Goal: Task Accomplishment & Management: Complete application form

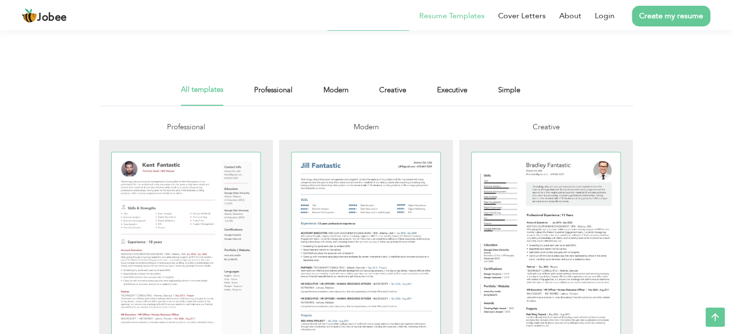
scroll to position [135, 0]
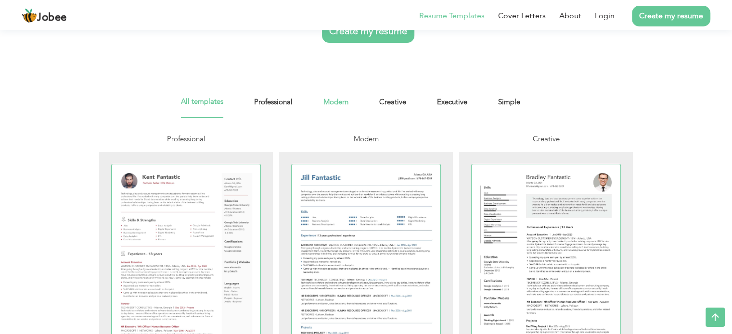
click at [346, 102] on link "Modern" at bounding box center [335, 107] width 25 height 22
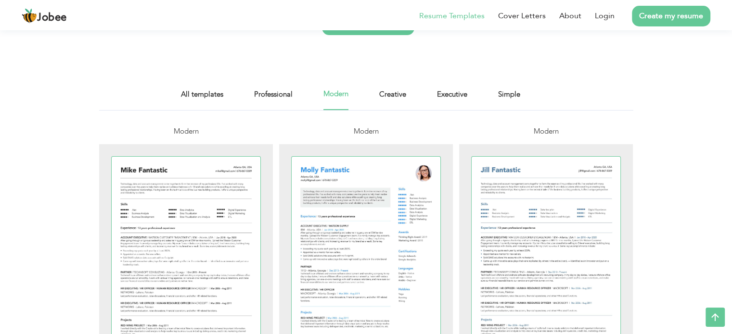
scroll to position [154, 0]
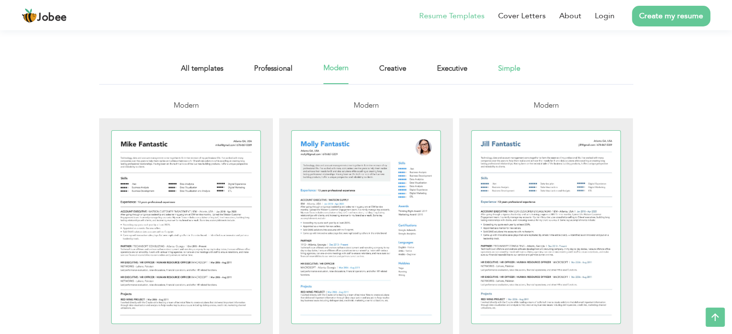
click at [512, 65] on link "Simple" at bounding box center [509, 74] width 22 height 22
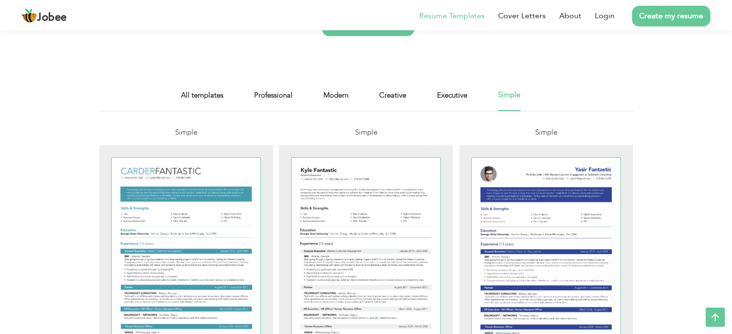
scroll to position [179, 0]
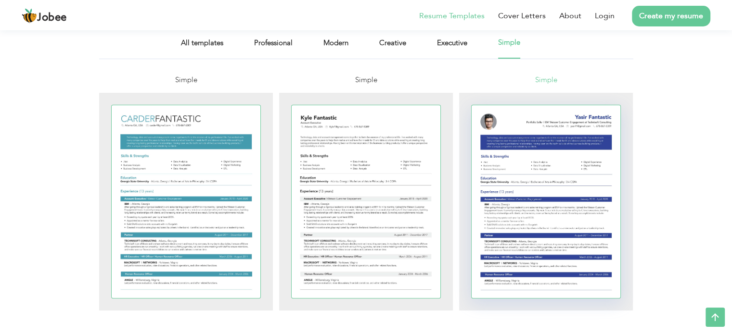
click at [502, 145] on div at bounding box center [546, 201] width 149 height 193
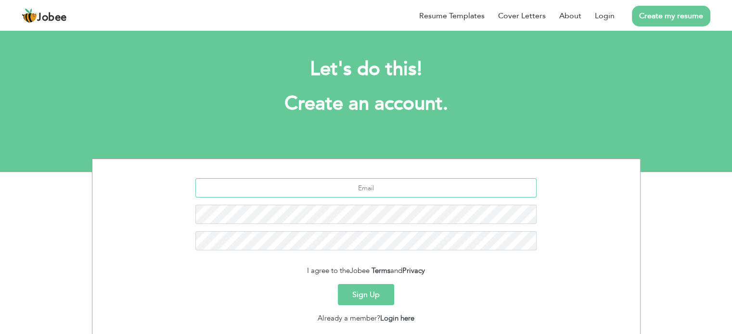
click at [445, 189] on input "text" at bounding box center [365, 188] width 341 height 19
